Goal: Information Seeking & Learning: Find specific page/section

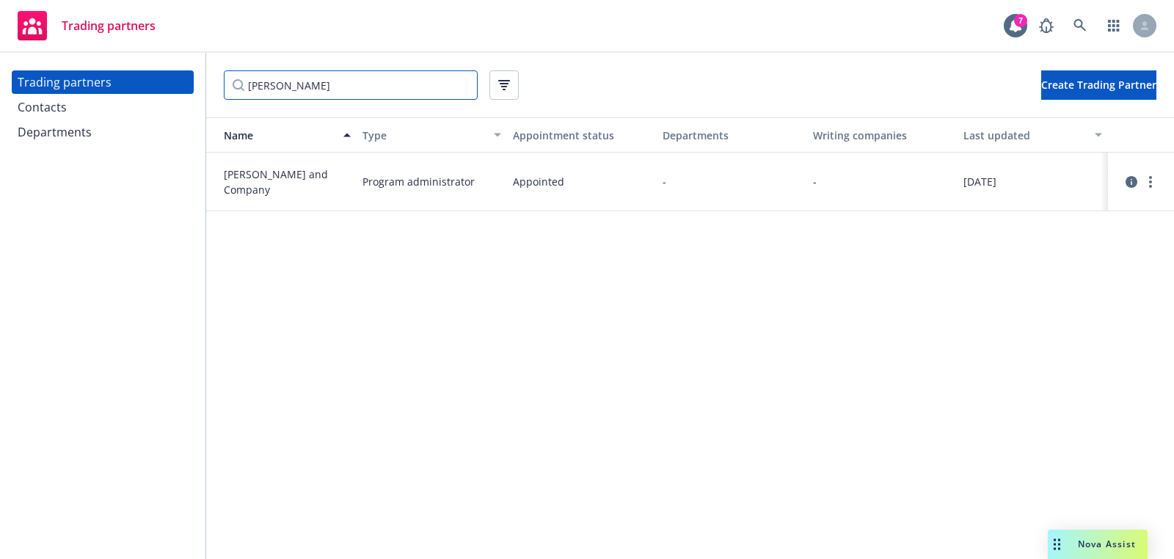
type input "[PERSON_NAME]"
